Goal: Task Accomplishment & Management: Manage account settings

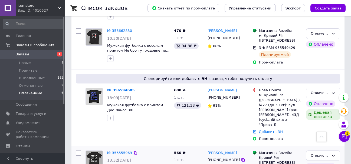
scroll to position [231, 0]
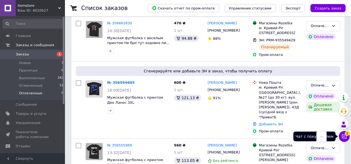
click at [345, 138] on icon at bounding box center [345, 137] width 5 height 5
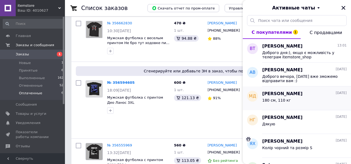
click at [303, 96] on div "МАКС ДАВИДЕНКО 11.08.2025" at bounding box center [305, 94] width 85 height 6
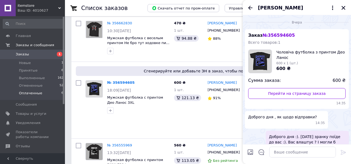
scroll to position [26, 0]
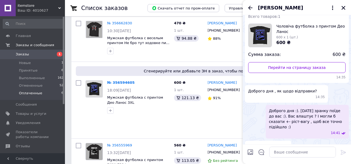
click at [300, 27] on span "Чоловіча футболка з принтом Део Ланос" at bounding box center [311, 29] width 69 height 11
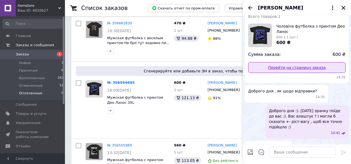
click at [276, 67] on link "Перейти на страницу заказа" at bounding box center [297, 67] width 98 height 11
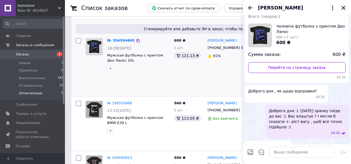
scroll to position [313, 0]
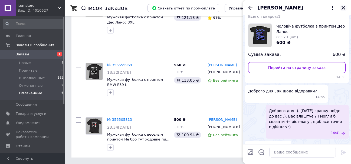
click at [344, 8] on icon "Закрыть" at bounding box center [344, 8] width 4 height 4
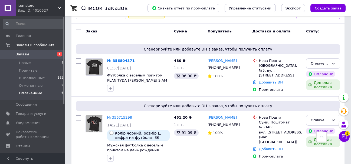
scroll to position [42, 0]
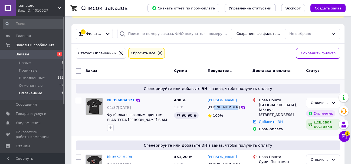
drag, startPoint x: 233, startPoint y: 108, endPoint x: 215, endPoint y: 108, distance: 17.9
click at [215, 108] on div "+380635869487" at bounding box center [224, 107] width 34 height 7
copy div "0635869487"
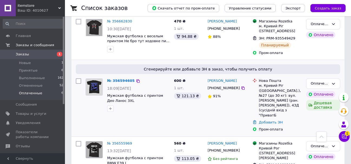
scroll to position [231, 0]
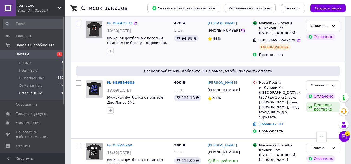
click at [123, 22] on link "№ 356662830" at bounding box center [119, 23] width 25 height 4
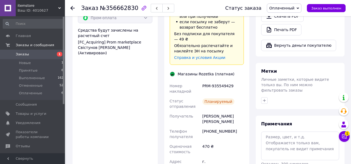
scroll to position [325, 0]
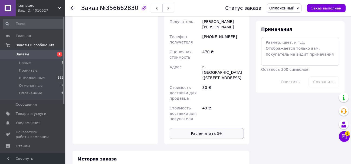
click at [218, 128] on button "Распечатать ЭН" at bounding box center [207, 133] width 75 height 11
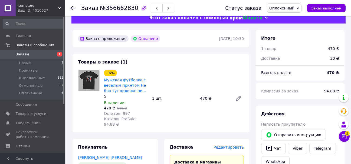
scroll to position [0, 0]
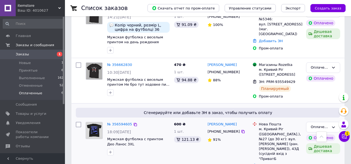
scroll to position [244, 0]
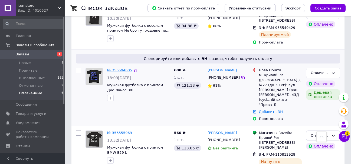
click at [118, 72] on link "№ 356594605" at bounding box center [119, 70] width 25 height 4
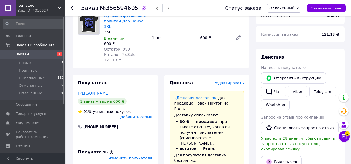
scroll to position [54, 0]
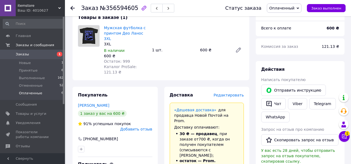
click at [38, 96] on li "Оплаченные 6" at bounding box center [33, 95] width 67 height 10
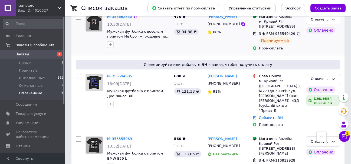
scroll to position [313, 0]
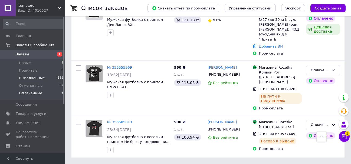
click at [34, 78] on span "Выполненные" at bounding box center [32, 78] width 26 height 5
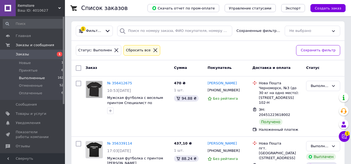
scroll to position [54, 0]
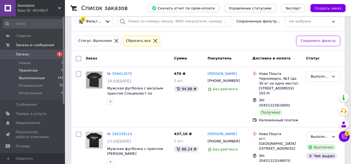
click at [51, 71] on li "Принятые 6" at bounding box center [33, 71] width 67 height 8
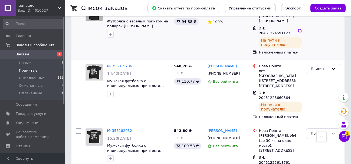
scroll to position [266, 0]
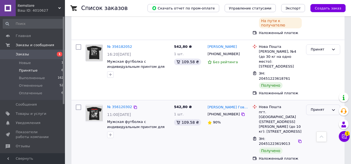
click at [330, 105] on div "Принят" at bounding box center [323, 110] width 34 height 11
click at [324, 117] on li "Выполнен" at bounding box center [324, 122] width 34 height 10
click at [44, 88] on li "Отмененные 52" at bounding box center [33, 86] width 67 height 8
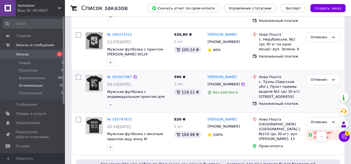
scroll to position [108, 0]
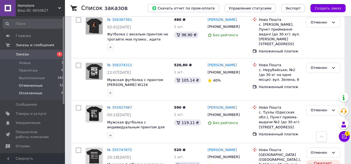
click at [37, 93] on span "Оплаченные" at bounding box center [30, 93] width 23 height 5
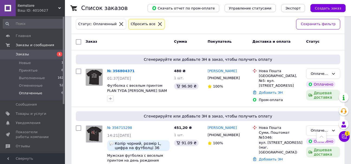
scroll to position [69, 0]
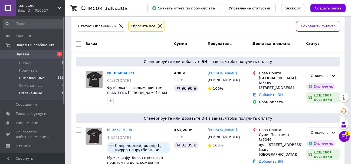
click at [48, 79] on li "Выполненные 162" at bounding box center [33, 79] width 67 height 8
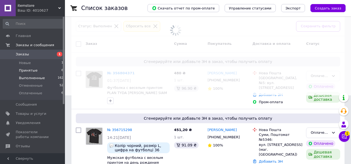
click at [46, 72] on li "Принятые 6" at bounding box center [33, 71] width 67 height 8
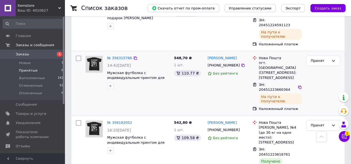
scroll to position [266, 0]
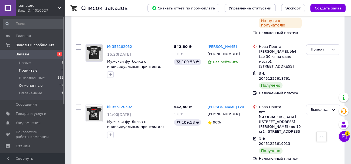
click at [41, 89] on li "Отмененные 52" at bounding box center [33, 86] width 67 height 8
click at [47, 79] on li "Выполненные 162" at bounding box center [33, 79] width 67 height 8
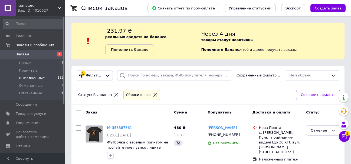
click at [47, 79] on li "Выполненные 162" at bounding box center [33, 79] width 67 height 8
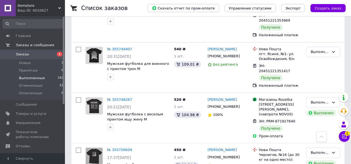
scroll to position [459, 0]
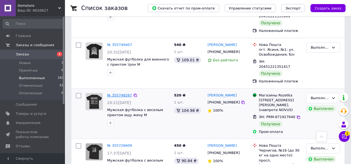
click at [116, 93] on link "№ 355748267" at bounding box center [119, 95] width 25 height 4
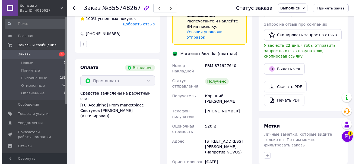
scroll to position [114, 0]
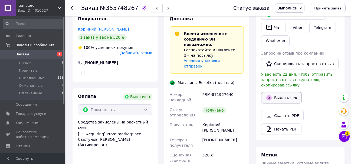
click at [284, 97] on button "Выдать чек" at bounding box center [281, 97] width 41 height 11
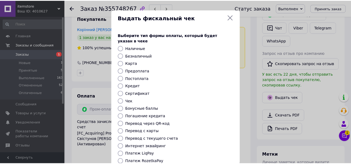
scroll to position [68, 0]
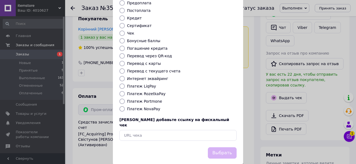
click at [138, 92] on label "Платеж RozetkaPay" at bounding box center [146, 94] width 38 height 4
click at [125, 91] on input "Платеж RozetkaPay" at bounding box center [121, 93] width 5 height 5
radio input "true"
click at [229, 148] on button "Выбрать" at bounding box center [222, 154] width 29 height 12
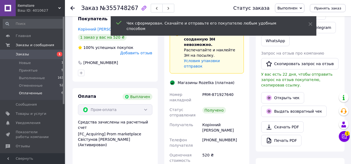
click at [31, 93] on span "Оплаченные" at bounding box center [30, 93] width 23 height 5
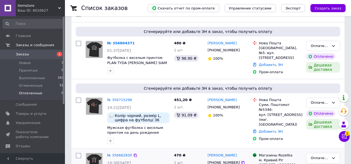
scroll to position [163, 0]
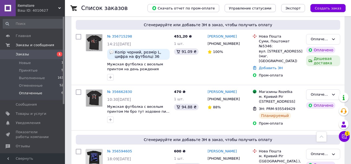
click at [35, 95] on span "Оплаченные" at bounding box center [30, 93] width 23 height 5
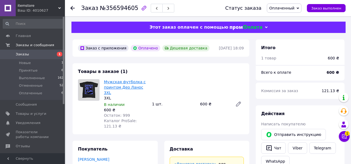
click at [116, 86] on link "Мужская футболка с принтом Део Ланос 3XL" at bounding box center [125, 87] width 42 height 15
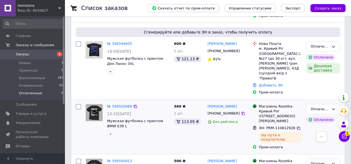
scroll to position [271, 0]
